Goal: Task Accomplishment & Management: Manage account settings

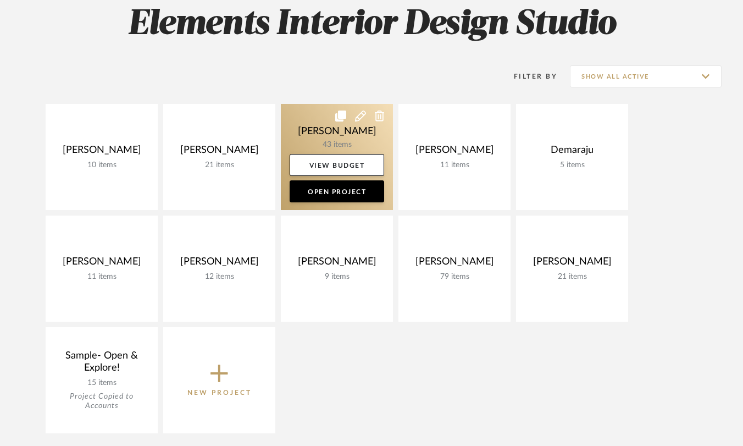
scroll to position [184, 0]
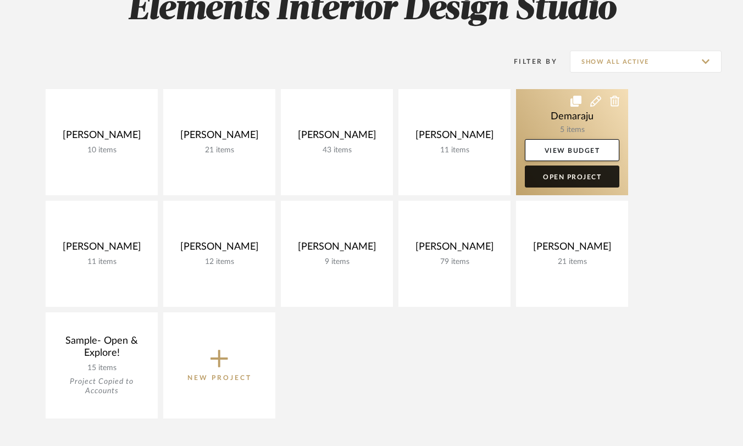
click at [585, 179] on link "Open Project" at bounding box center [572, 176] width 95 height 22
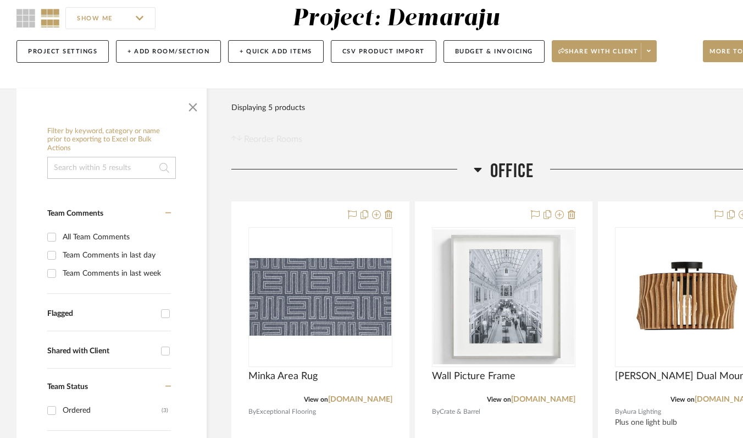
scroll to position [102, 0]
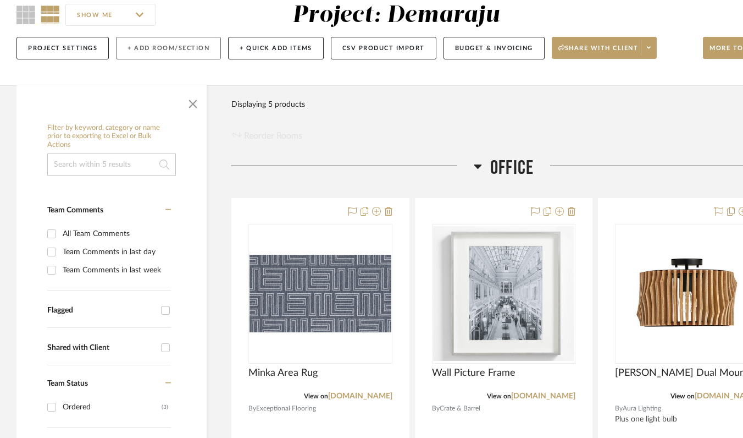
click at [178, 53] on button "+ Add Room/Section" at bounding box center [168, 48] width 105 height 23
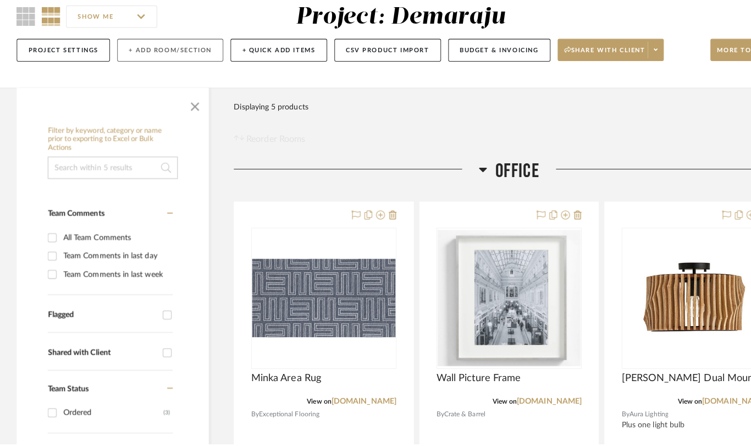
scroll to position [0, 0]
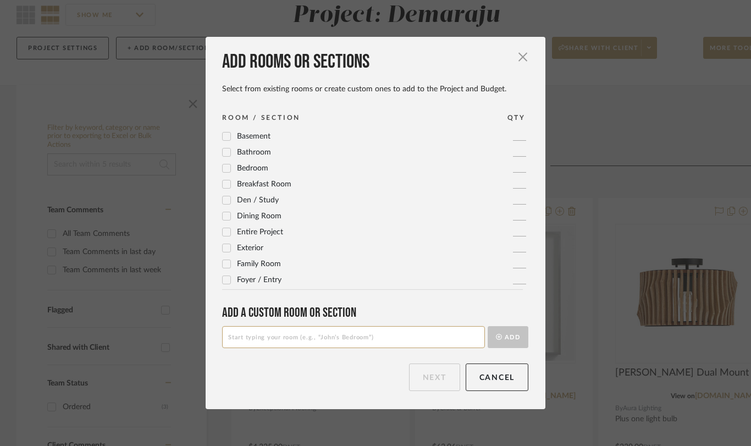
click at [292, 248] on div "Exterior 1" at bounding box center [375, 247] width 306 height 13
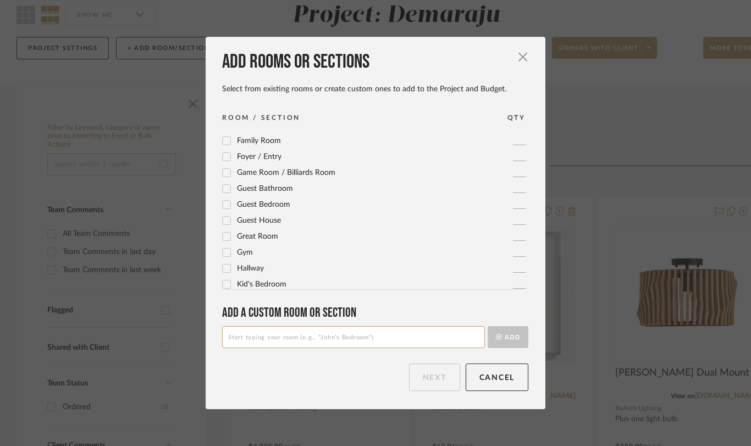
scroll to position [124, 0]
click at [224, 238] on icon at bounding box center [227, 236] width 8 height 8
click at [434, 378] on button "Next" at bounding box center [434, 376] width 51 height 27
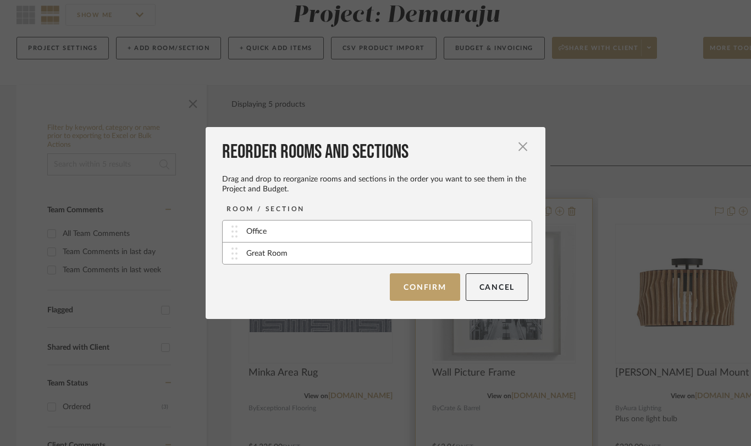
click at [417, 294] on button "Confirm" at bounding box center [425, 286] width 70 height 27
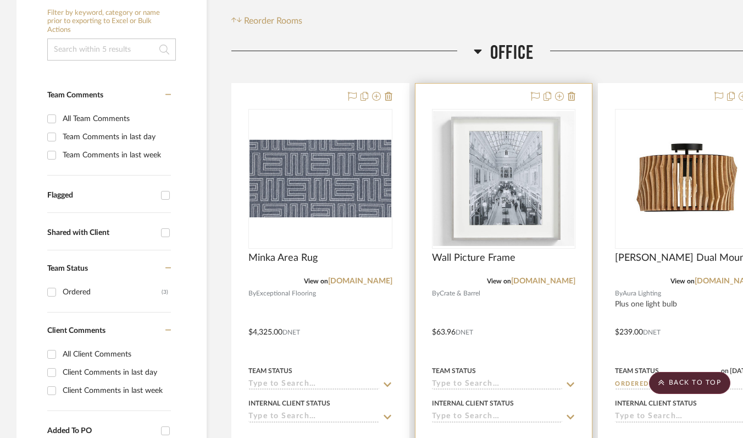
scroll to position [0, 0]
